Goal: Task Accomplishment & Management: Manage account settings

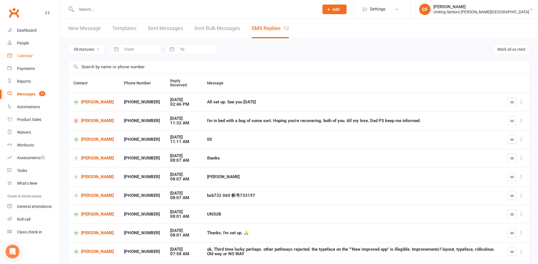
click at [35, 58] on link "Calendar" at bounding box center [33, 56] width 52 height 13
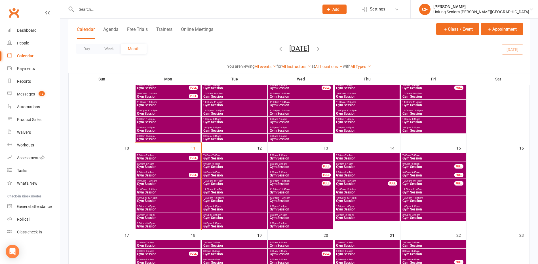
scroll to position [142, 0]
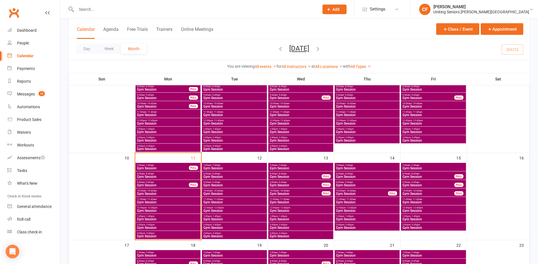
click at [140, 201] on span "Gym Session" at bounding box center [168, 202] width 63 height 3
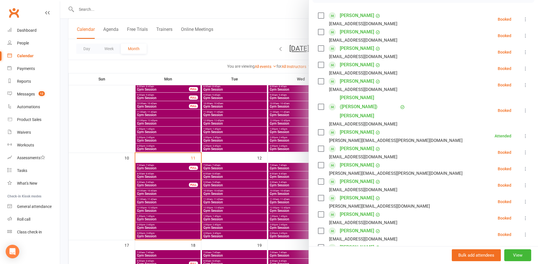
scroll to position [85, 0]
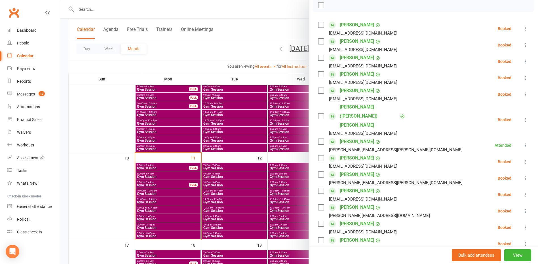
click at [114, 198] on div at bounding box center [299, 132] width 478 height 264
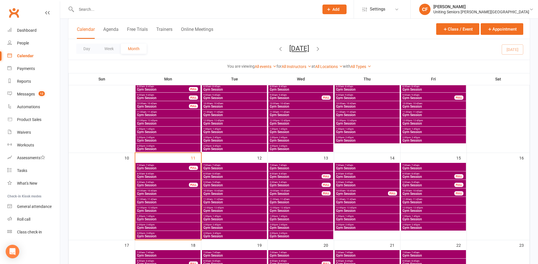
click at [162, 13] on input "text" at bounding box center [195, 9] width 241 height 8
type input "b"
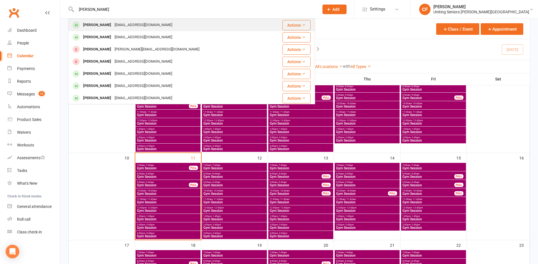
type input "rosa"
click at [178, 21] on div "Rosa Bagala bagala360@gmail.com" at bounding box center [168, 25] width 198 height 12
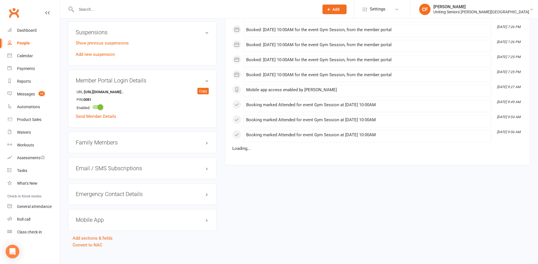
scroll to position [423, 0]
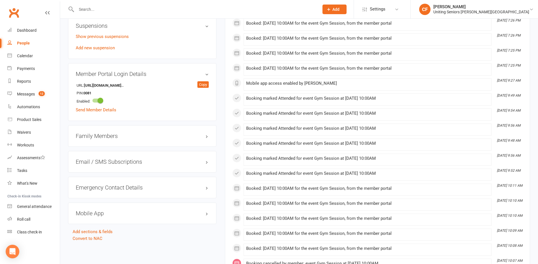
click at [120, 215] on h3 "Mobile App" at bounding box center [142, 213] width 133 height 6
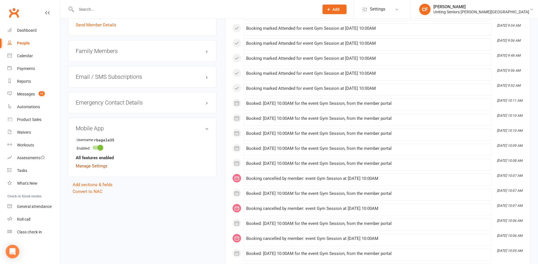
click at [89, 167] on link "Manage Settings" at bounding box center [92, 166] width 32 height 5
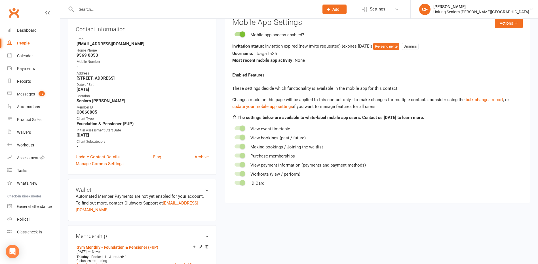
scroll to position [49, 0]
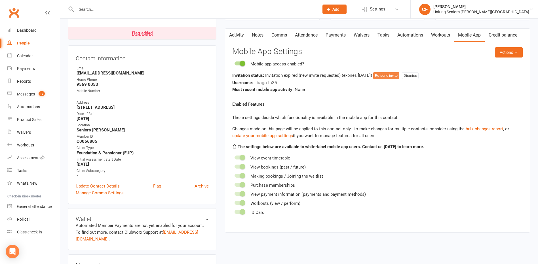
click at [395, 78] on button "Re-send invite" at bounding box center [386, 75] width 26 height 7
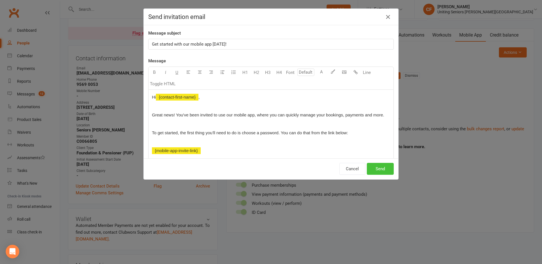
click at [382, 165] on button "Send" at bounding box center [380, 169] width 27 height 12
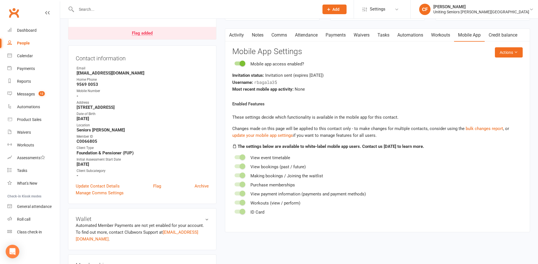
scroll to position [0, 0]
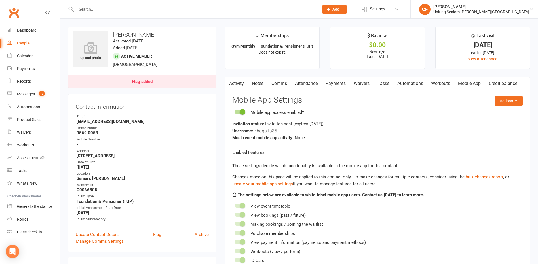
click at [139, 33] on h3 "Rosa Bagala" at bounding box center [142, 34] width 139 height 6
copy h3 "Bagala"
click at [23, 54] on div "Calendar" at bounding box center [25, 56] width 16 height 5
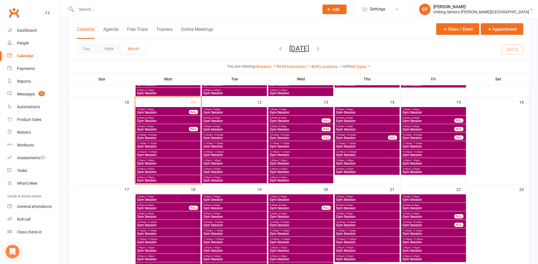
scroll to position [199, 0]
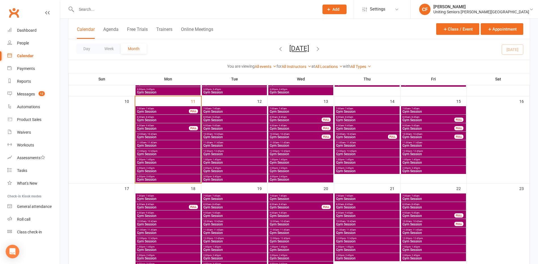
click at [162, 143] on span "11:00am - 11:45am" at bounding box center [168, 143] width 63 height 3
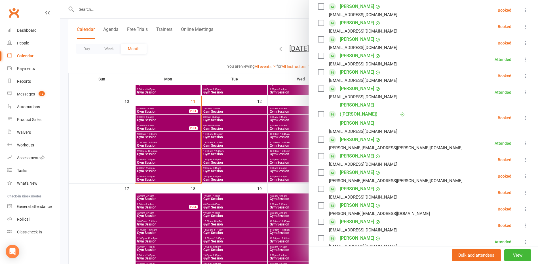
scroll to position [113, 0]
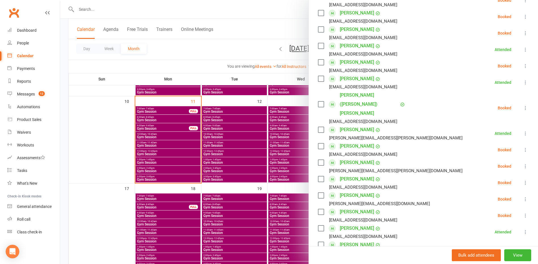
click at [523, 164] on icon at bounding box center [526, 167] width 6 height 6
click at [500, 183] on link "Remove" at bounding box center [498, 188] width 61 height 11
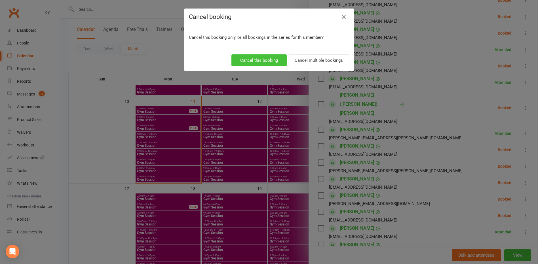
click at [252, 61] on button "Cancel this booking" at bounding box center [258, 60] width 55 height 12
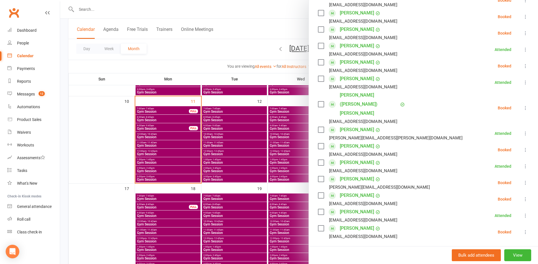
click at [80, 141] on div at bounding box center [299, 132] width 478 height 264
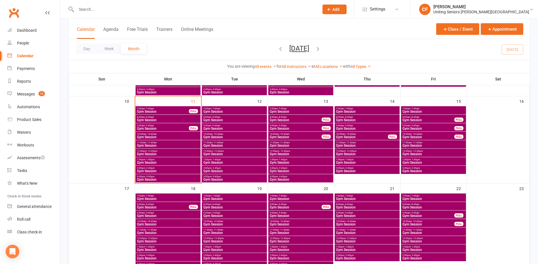
click at [172, 152] on span "12:00pm - 12:45pm" at bounding box center [168, 151] width 63 height 3
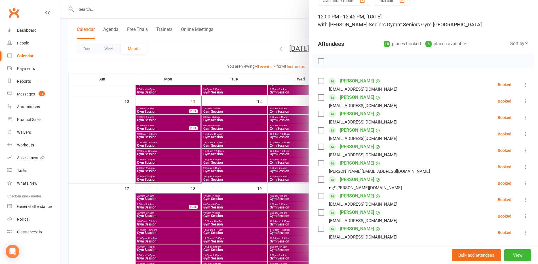
scroll to position [85, 0]
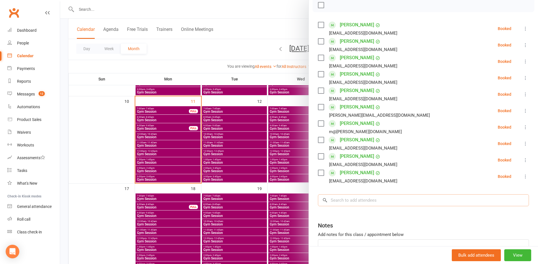
click at [399, 203] on input "search" at bounding box center [423, 201] width 211 height 12
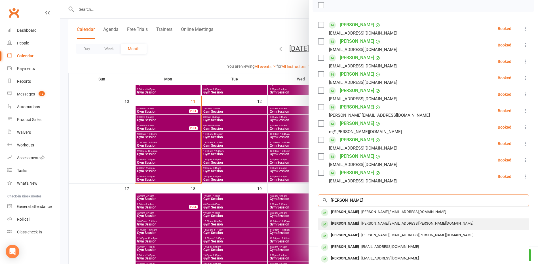
type input "Robyn"
click at [417, 220] on div "robyn.pressick@bigpond.com" at bounding box center [424, 224] width 206 height 8
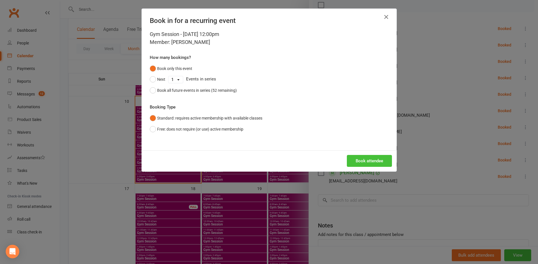
click at [378, 159] on button "Book attendee" at bounding box center [369, 161] width 45 height 12
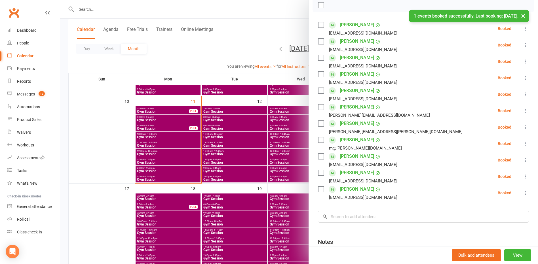
click at [108, 148] on div at bounding box center [299, 132] width 478 height 264
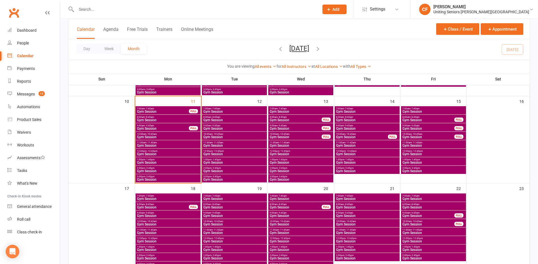
click at [129, 8] on input "text" at bounding box center [195, 9] width 241 height 8
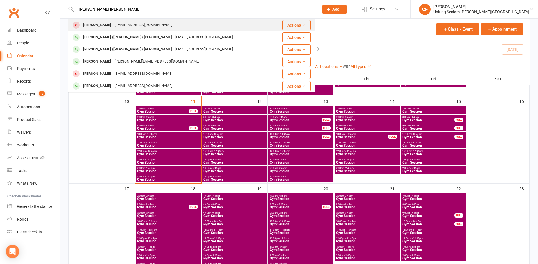
type input "BOB sid"
click at [155, 23] on div "Bob Sidoti sidotie@bigpond.com" at bounding box center [172, 25] width 206 height 12
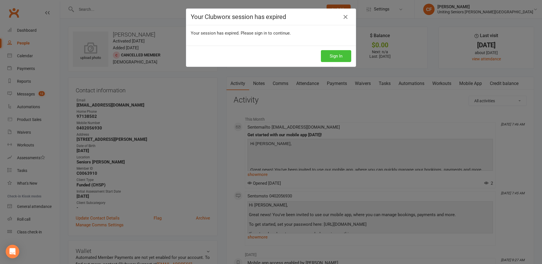
click at [337, 56] on button "Sign In" at bounding box center [336, 56] width 30 height 12
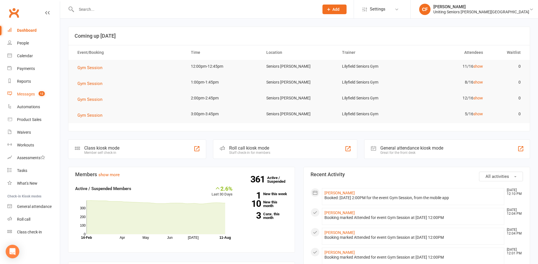
click at [28, 95] on div "Messages" at bounding box center [26, 94] width 18 height 5
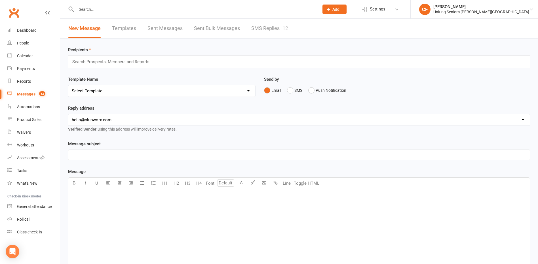
click at [263, 32] on link "SMS Replies 12" at bounding box center [269, 29] width 37 height 20
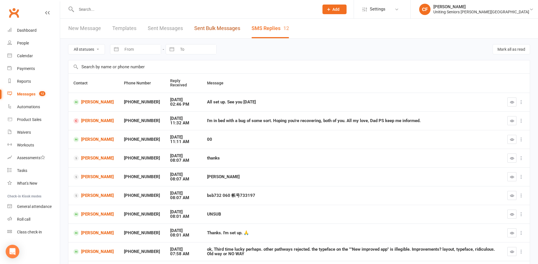
click at [218, 27] on link "Sent Bulk Messages" at bounding box center [217, 29] width 46 height 20
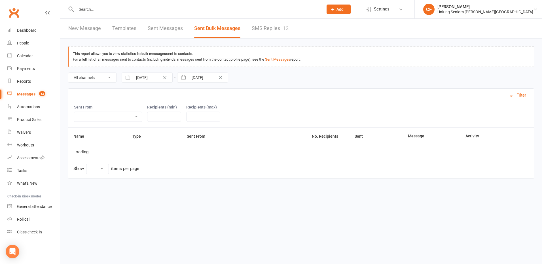
select select "10"
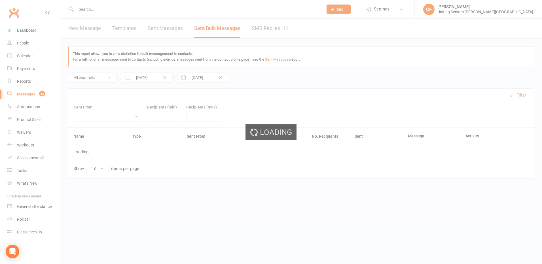
click at [64, 27] on div "Loading" at bounding box center [271, 132] width 542 height 264
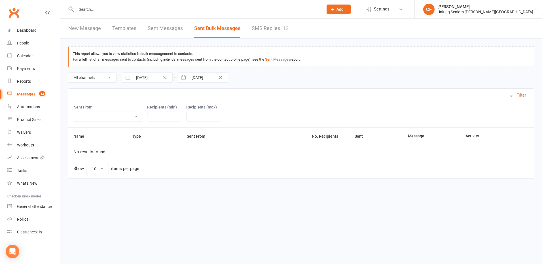
click at [80, 28] on link "New Message" at bounding box center [84, 29] width 33 height 20
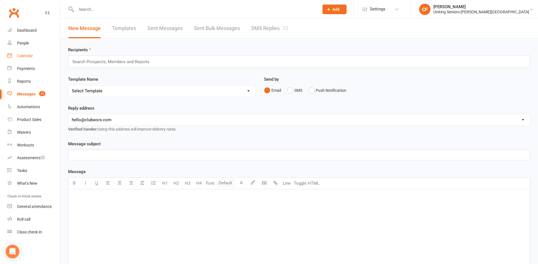
click at [26, 56] on div "Calendar" at bounding box center [25, 56] width 16 height 5
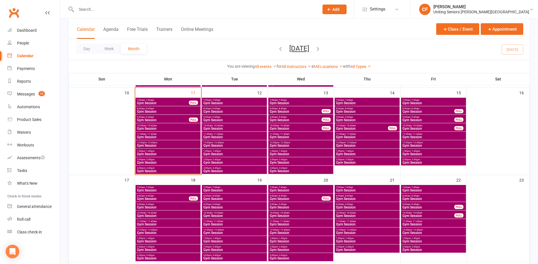
scroll to position [199, 0]
